Goal: Task Accomplishment & Management: Complete application form

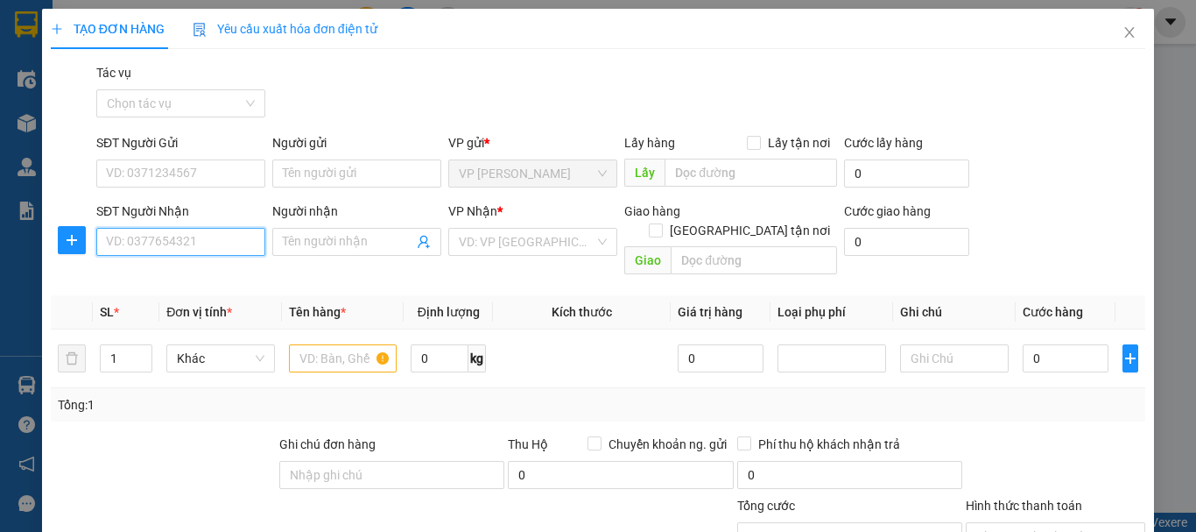
click at [187, 234] on input "SĐT Người Nhận" at bounding box center [180, 242] width 169 height 28
click at [160, 276] on div "0969626556 - c thơ" at bounding box center [179, 276] width 146 height 19
type input "0969626556"
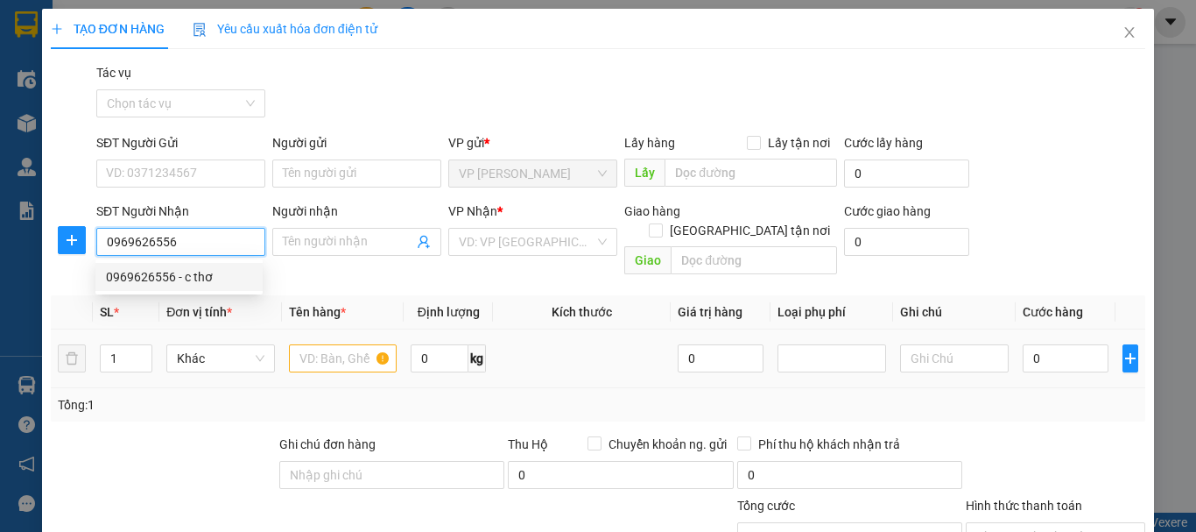
type input "c thơ"
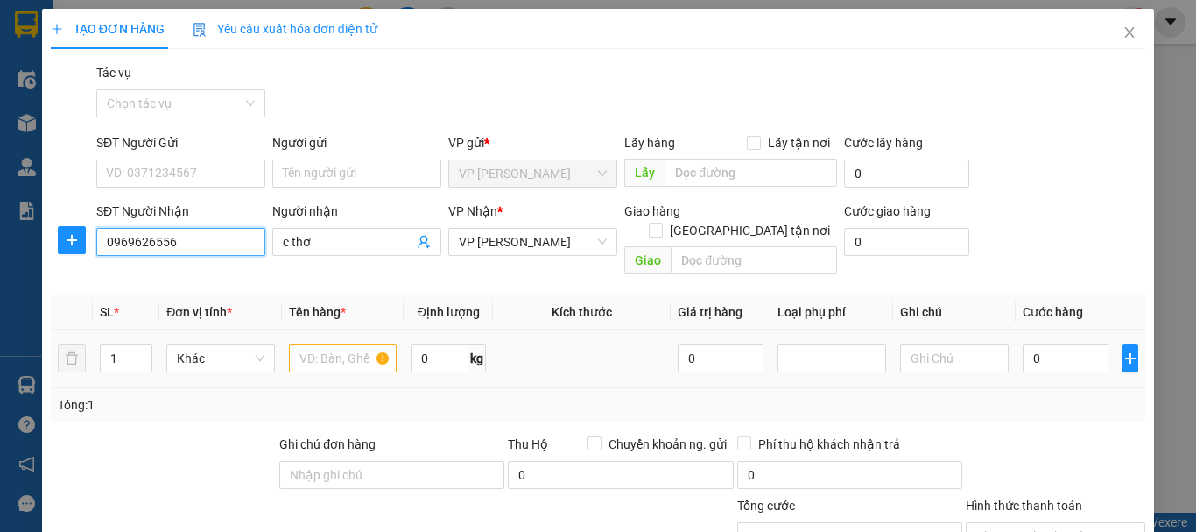
type input "0969626556"
click at [316, 344] on input "text" at bounding box center [343, 358] width 109 height 28
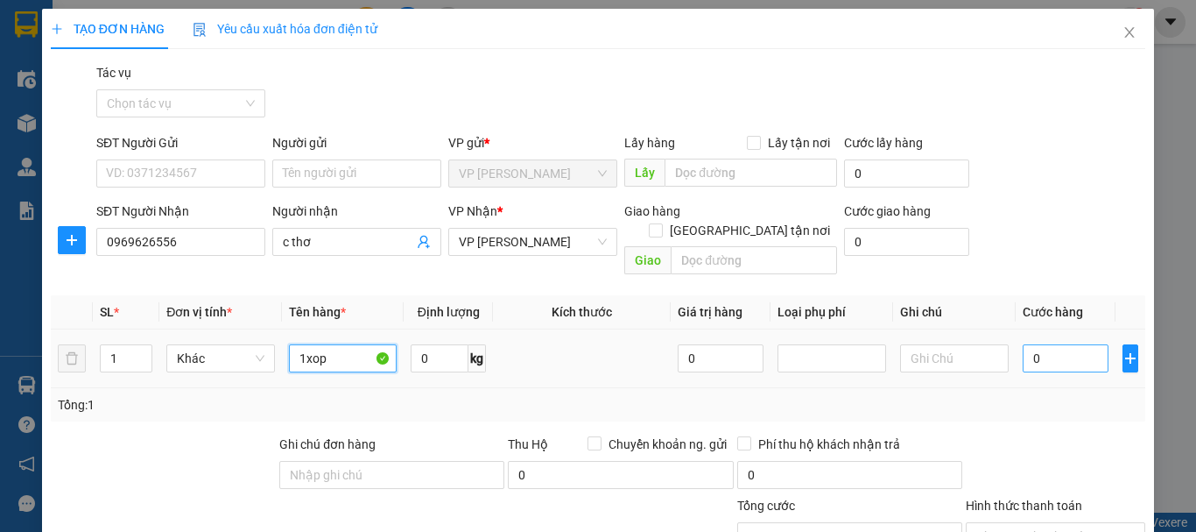
type input "1xop"
click at [1023, 344] on input "0" at bounding box center [1066, 358] width 86 height 28
type input "5"
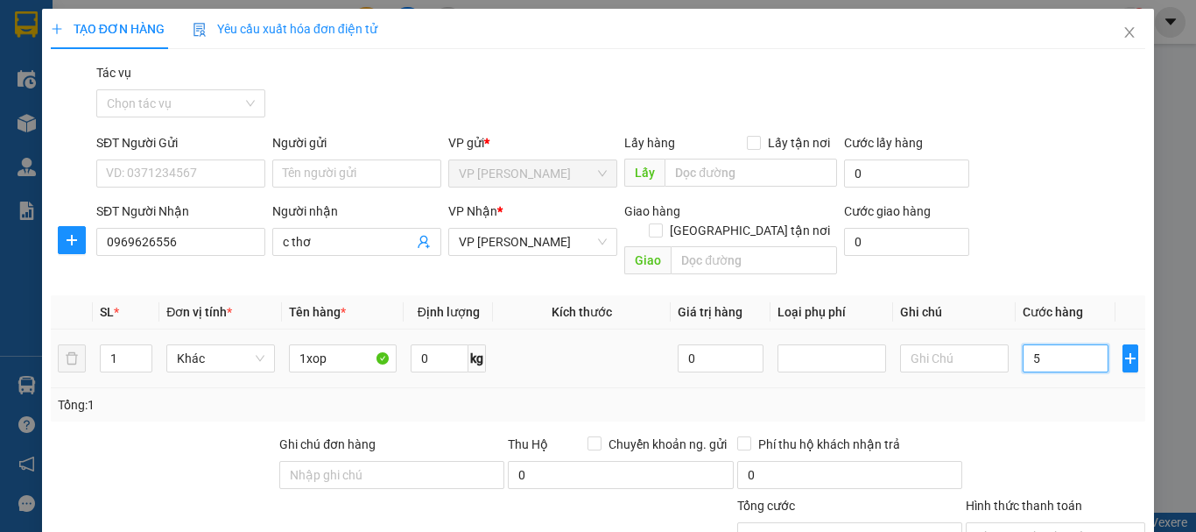
type input "50"
type input "500"
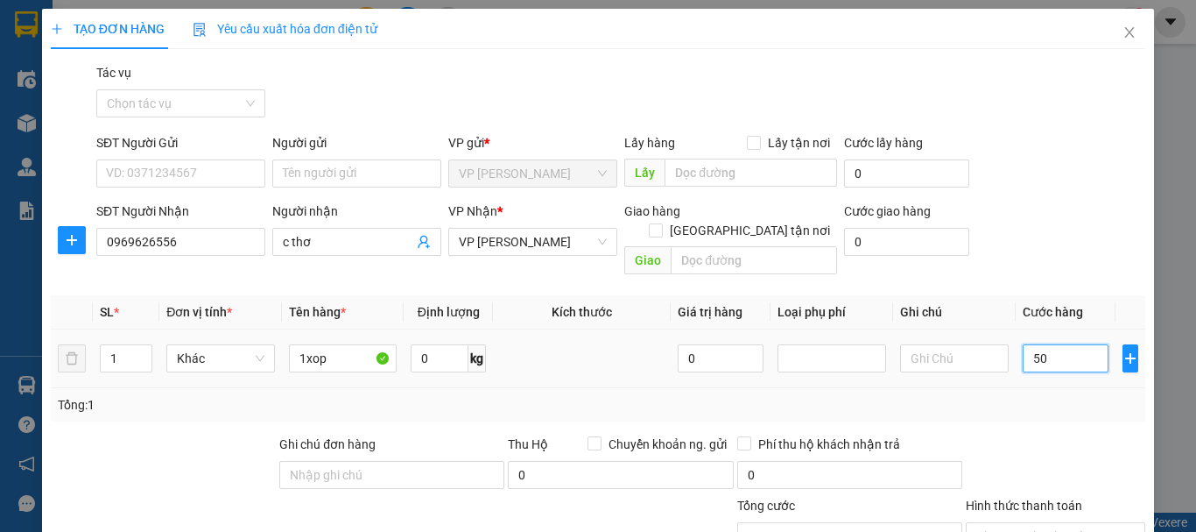
type input "500"
type input "5.000"
type input "50.000"
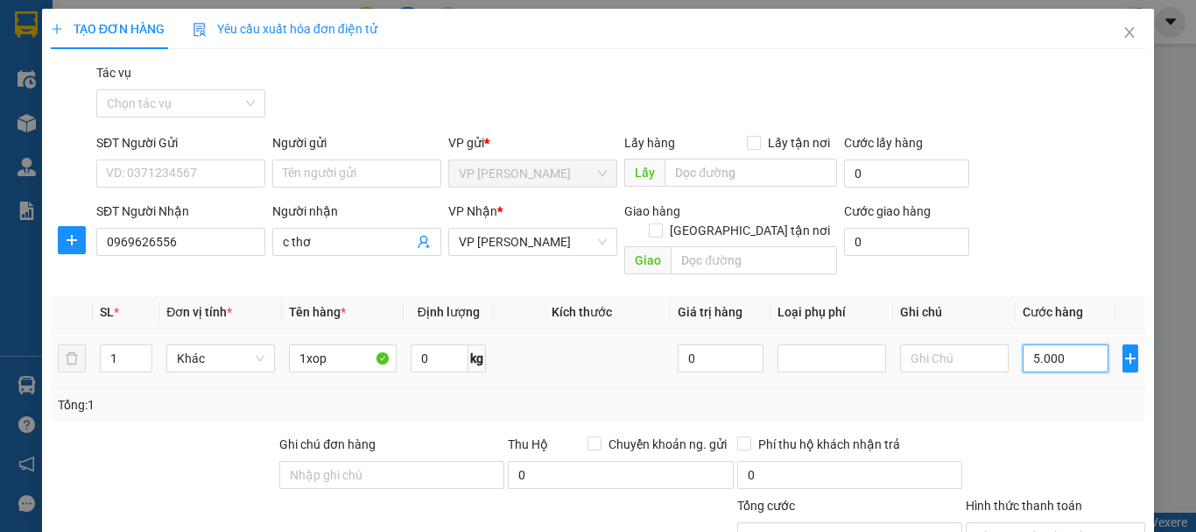
type input "50.000"
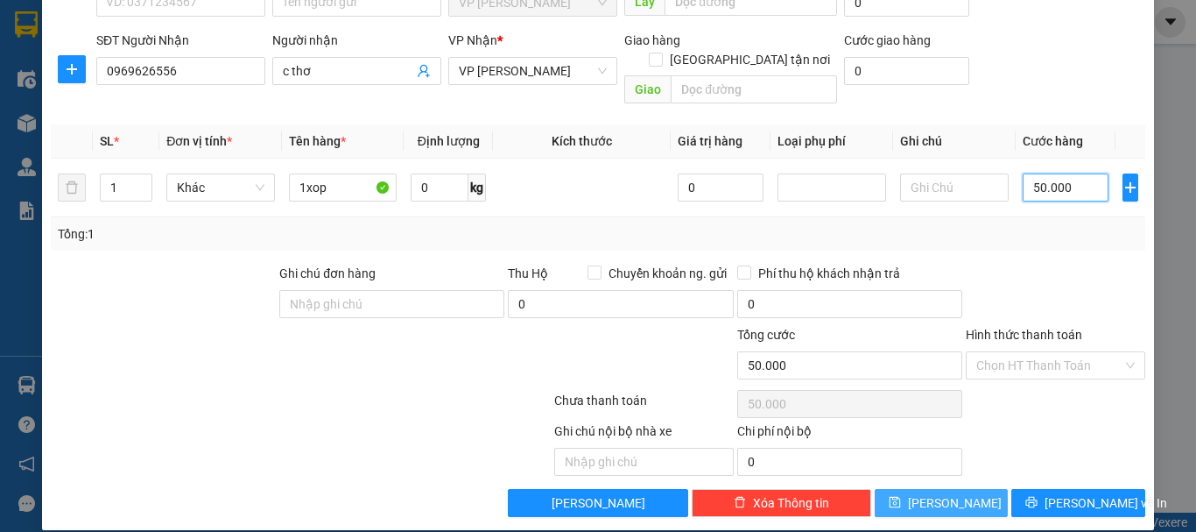
type input "50.000"
click at [967, 489] on button "[PERSON_NAME]" at bounding box center [942, 503] width 134 height 28
type input "0"
